Goal: Communication & Community: Share content

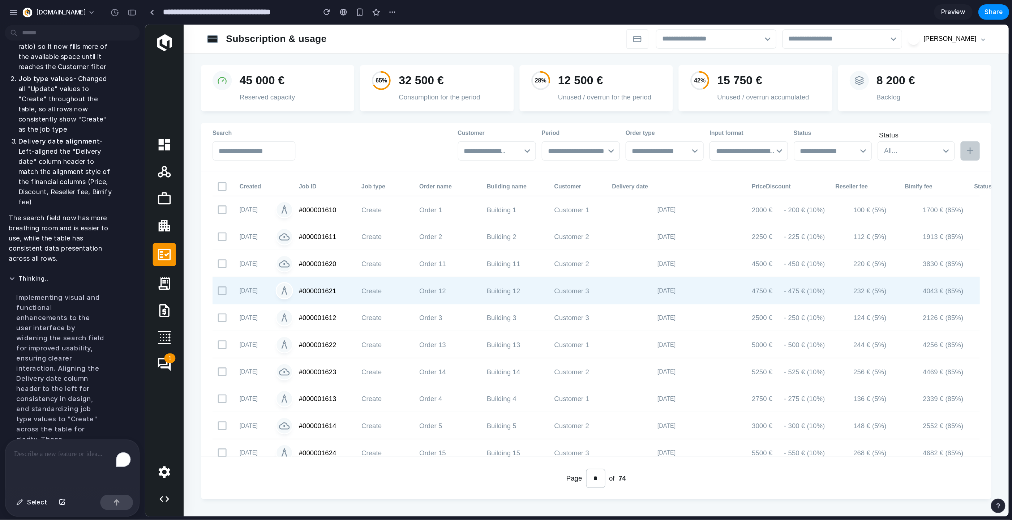
scroll to position [2761, 0]
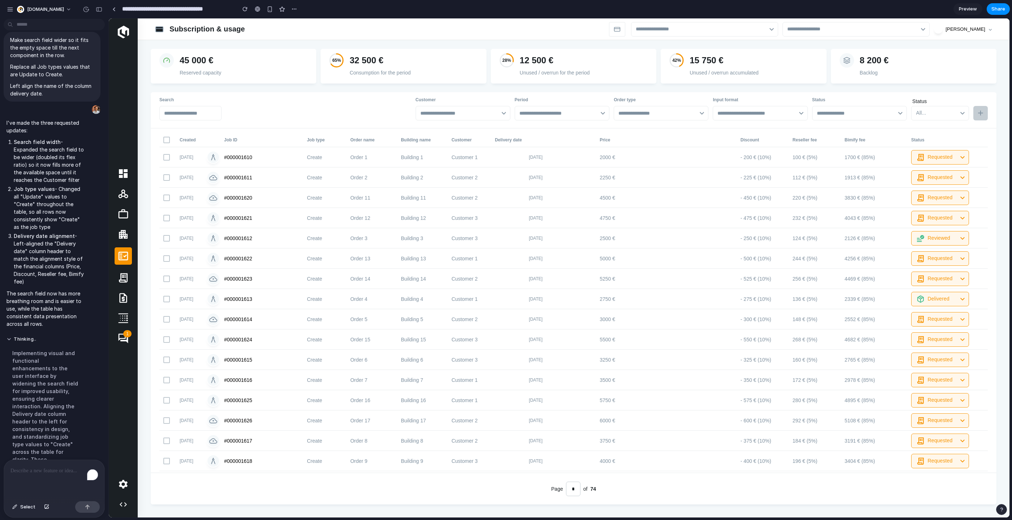
click at [43, 389] on p "To enrich screen reader interactions, please activate Accessibility in Grammarl…" at bounding box center [53, 470] width 87 height 9
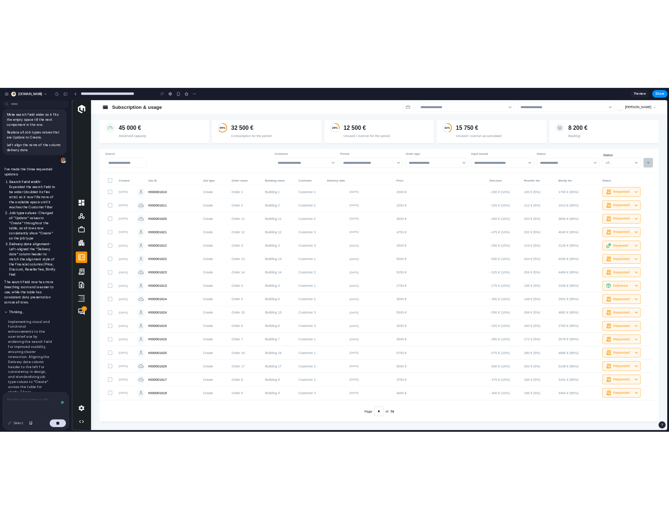
scroll to position [2831, 0]
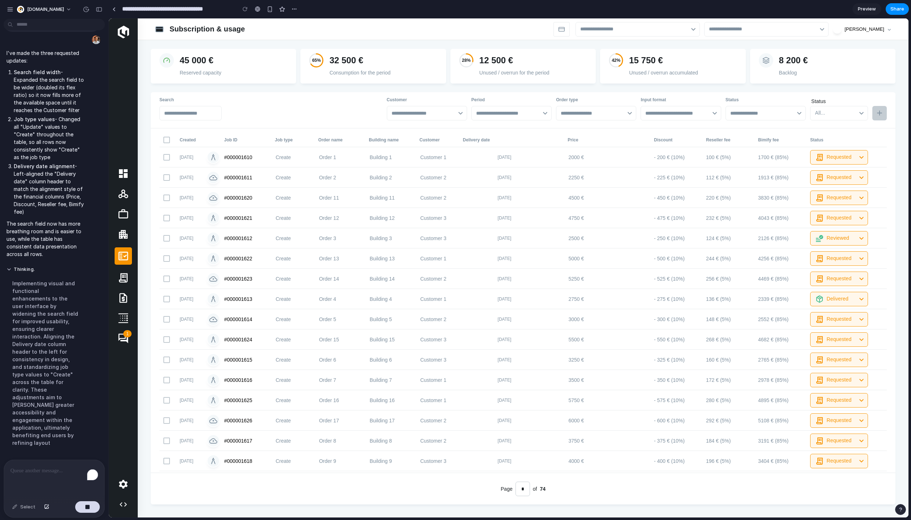
click at [64, 389] on p "Right align table column names Delivery date, price, disocunt, reseller fee and…" at bounding box center [52, 496] width 84 height 23
click at [64, 389] on div "To enrich screen reader interactions, please activate Accessibility in Grammarl…" at bounding box center [54, 479] width 100 height 38
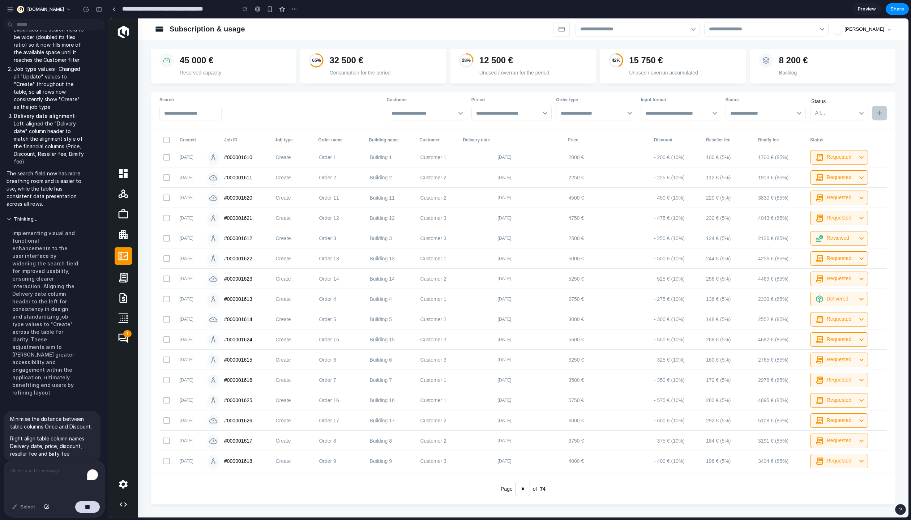
scroll to position [3126, 0]
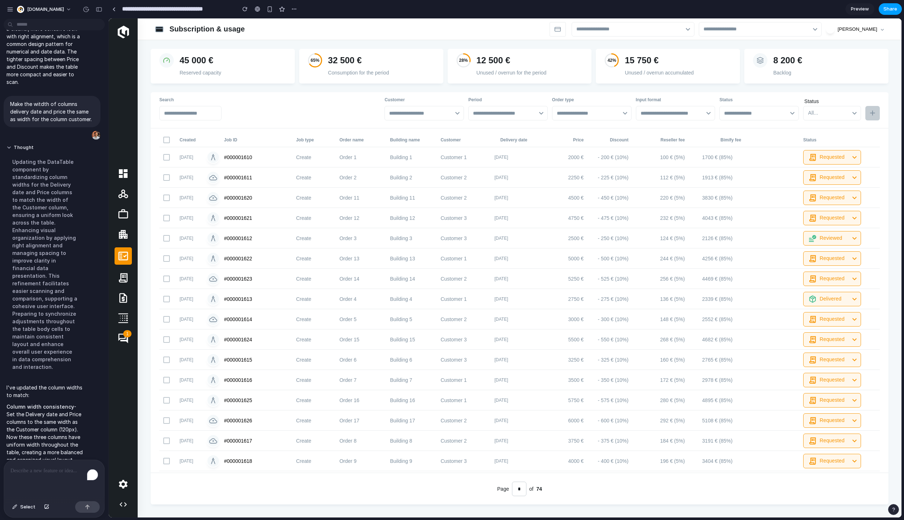
click at [892, 9] on span "Share" at bounding box center [891, 8] width 14 height 7
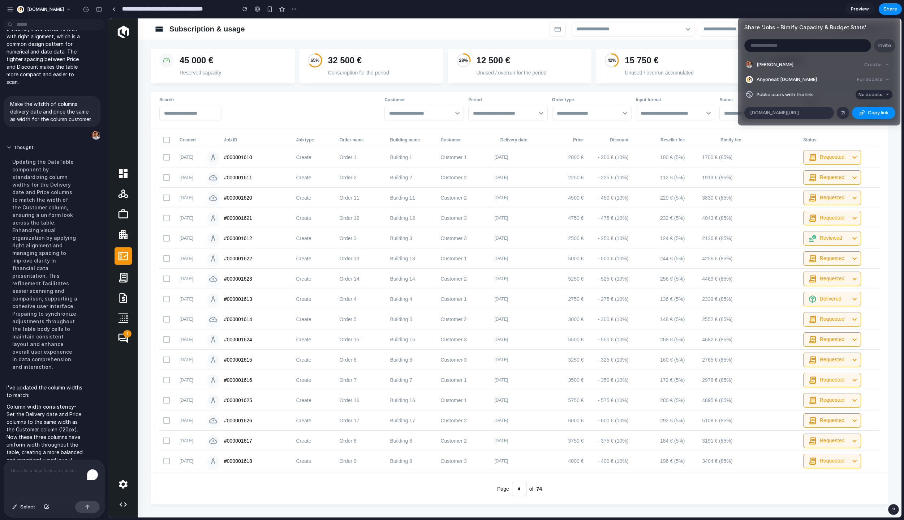
click at [873, 94] on span "No access" at bounding box center [871, 94] width 24 height 7
click at [867, 122] on span "Full access" at bounding box center [863, 121] width 25 height 7
click at [872, 113] on span "Copy link" at bounding box center [878, 112] width 21 height 7
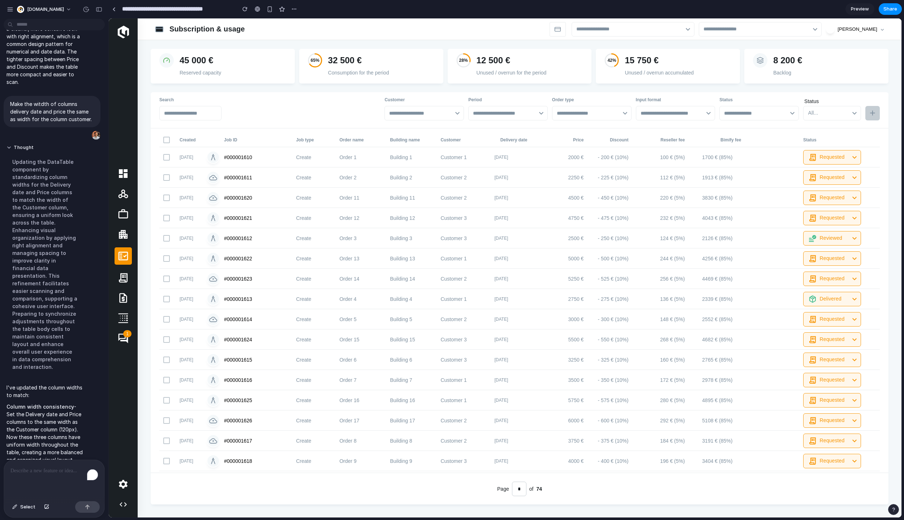
click at [581, 73] on div "Share ' Jobs - Bimify Capacity & Budget Stats ' Invite [PERSON_NAME] Creator An…" at bounding box center [452, 260] width 904 height 520
click at [46, 473] on p "To enrich screen reader interactions, please activate Accessibility in Grammarl…" at bounding box center [53, 470] width 87 height 9
click at [87, 507] on div "button" at bounding box center [87, 506] width 5 height 5
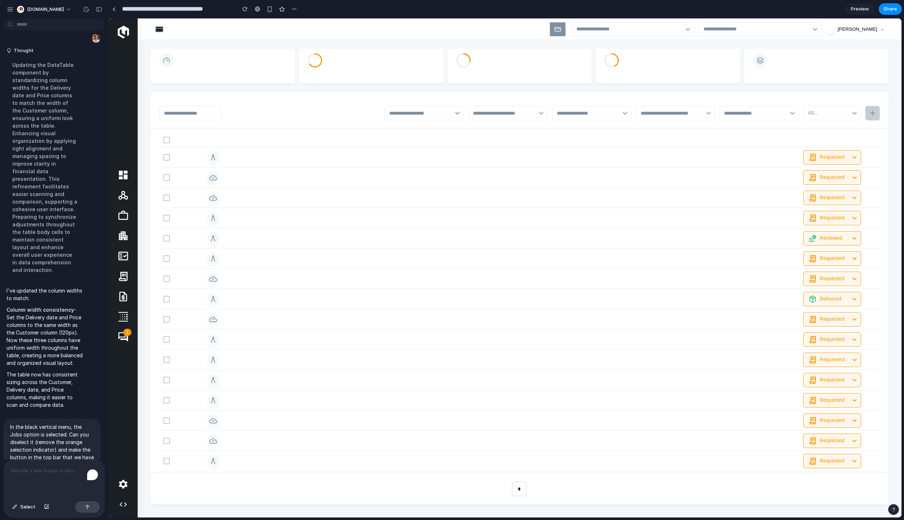
scroll to position [3484, 0]
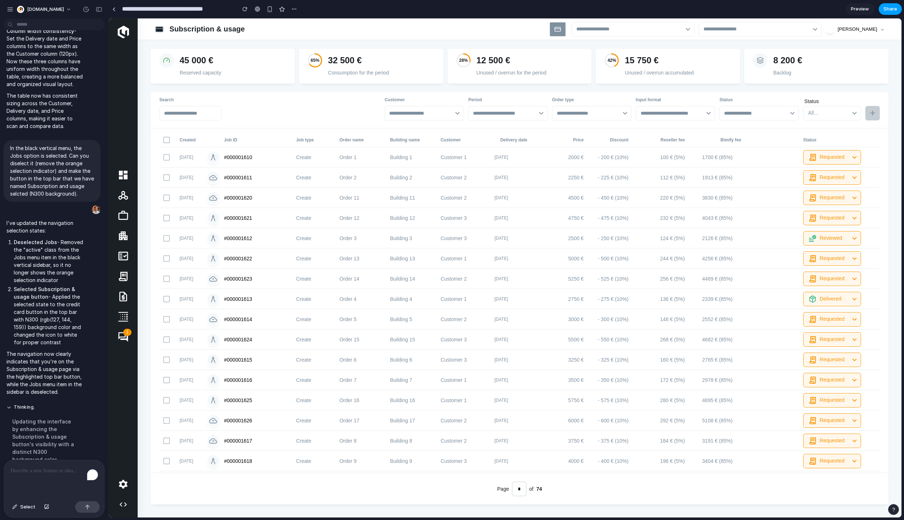
click at [888, 10] on span "Share" at bounding box center [891, 8] width 14 height 7
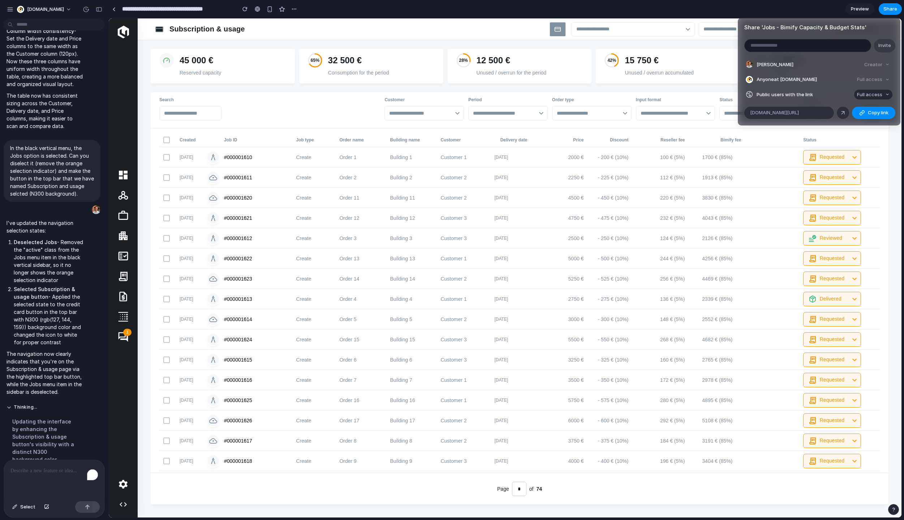
click at [871, 98] on span "Full access" at bounding box center [869, 94] width 25 height 7
click at [870, 120] on span "Full access" at bounding box center [862, 121] width 25 height 7
click at [880, 113] on span "Copy link" at bounding box center [878, 112] width 21 height 7
click at [885, 254] on div "Share ' Jobs - Bimify Capacity & Budget Stats ' Invite [PERSON_NAME] Creator An…" at bounding box center [452, 260] width 904 height 520
